Goal: Check status: Check status

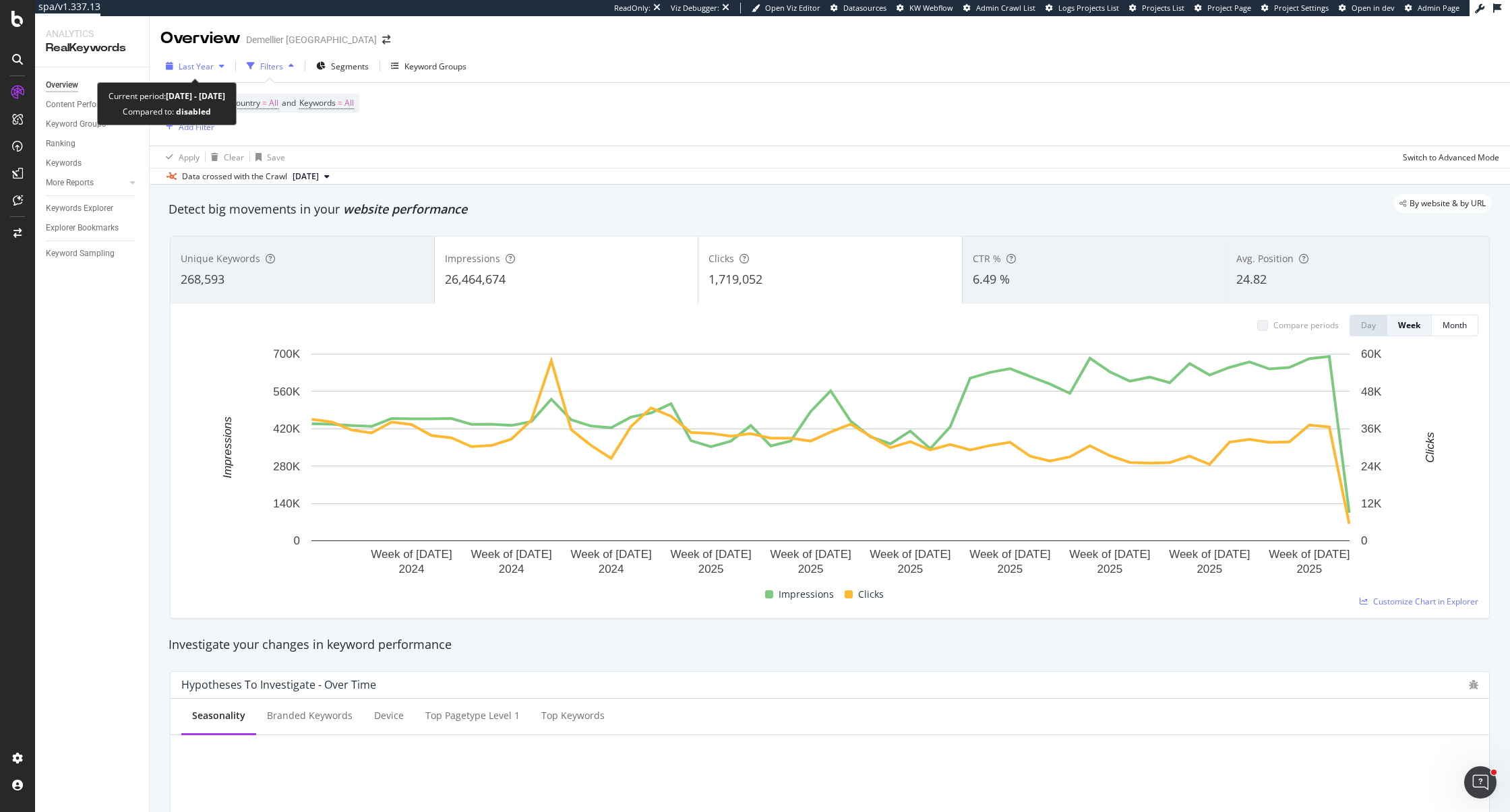
click at [211, 71] on span "Last Year" at bounding box center [196, 66] width 35 height 11
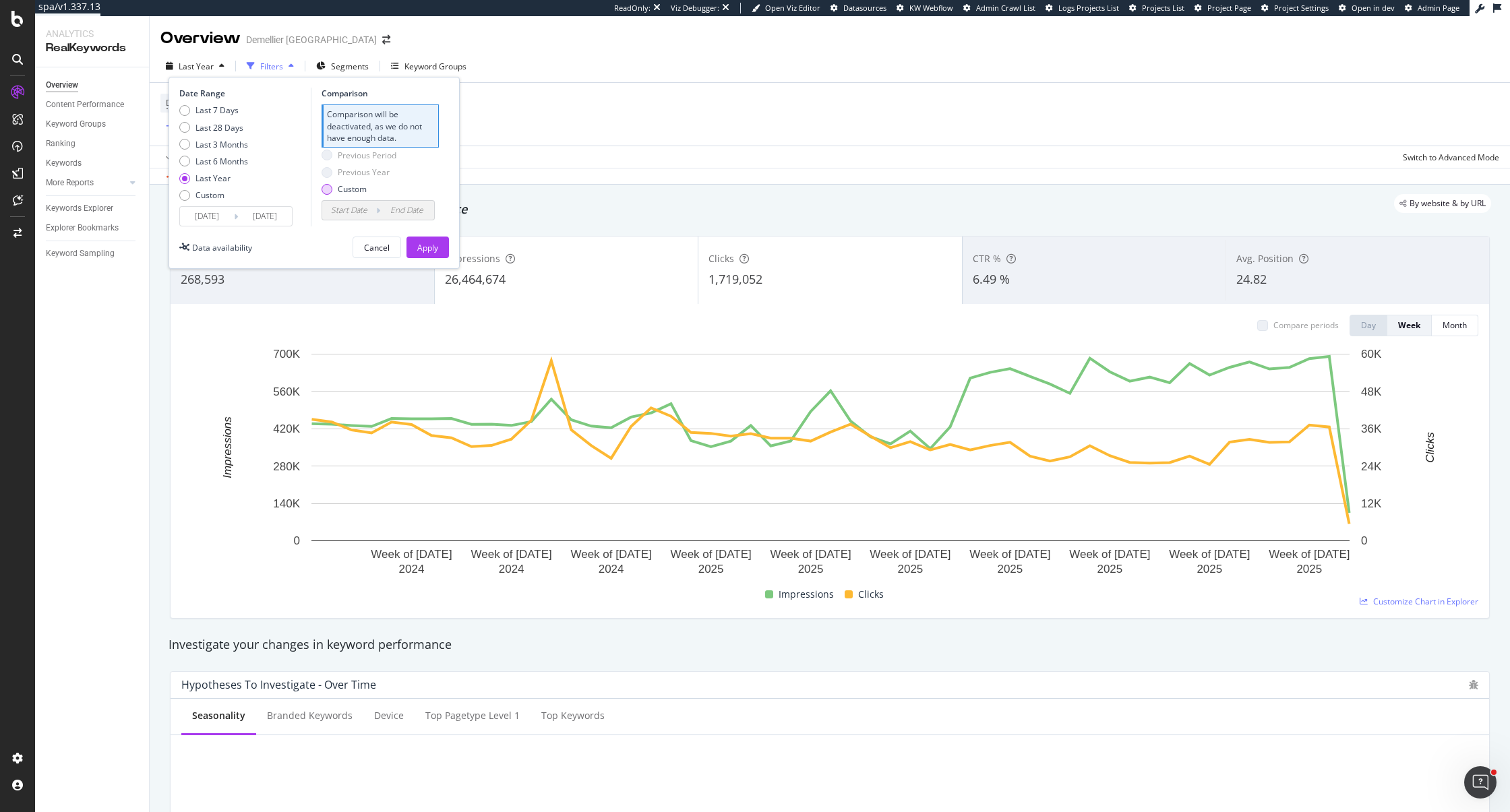
click at [226, 162] on div "Last 6 Months" at bounding box center [221, 162] width 52 height 11
type input "[DATE]"
click at [424, 240] on div "Apply" at bounding box center [427, 247] width 21 height 20
